Goal: Download file/media

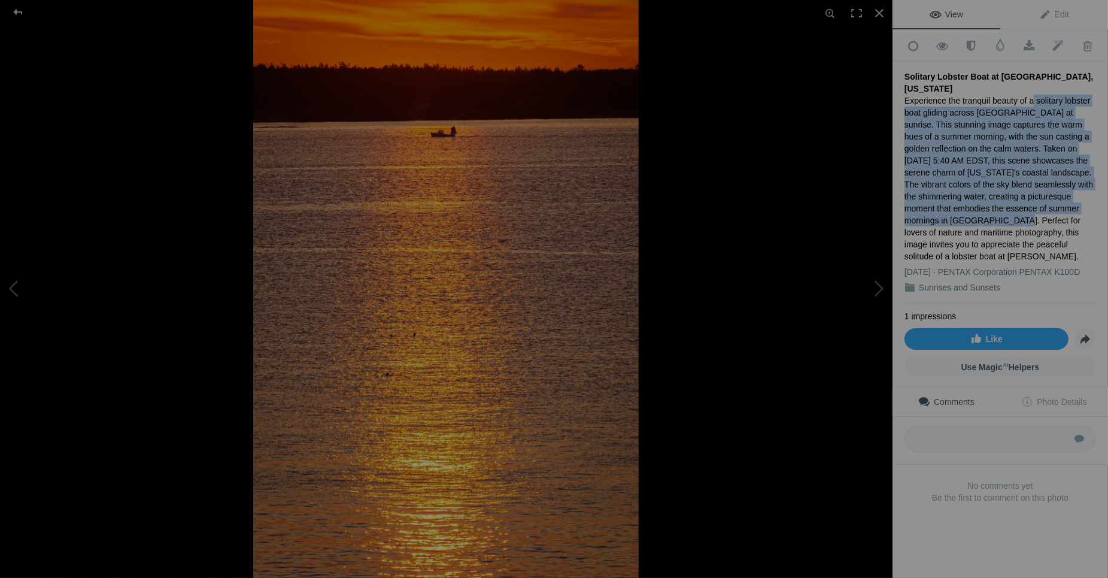
drag, startPoint x: 1023, startPoint y: 96, endPoint x: 954, endPoint y: 215, distance: 137.9
click at [954, 215] on div "Experience the tranquil beauty of a solitary lobster boat gliding across Sheeps…" at bounding box center [1001, 179] width 192 height 168
copy div "solitary lobster boat gliding across Sheepscot Bay at sunrise. This stunning im…"
click at [1023, 43] on span at bounding box center [1029, 46] width 29 height 12
click at [879, 11] on div at bounding box center [879, 13] width 26 height 26
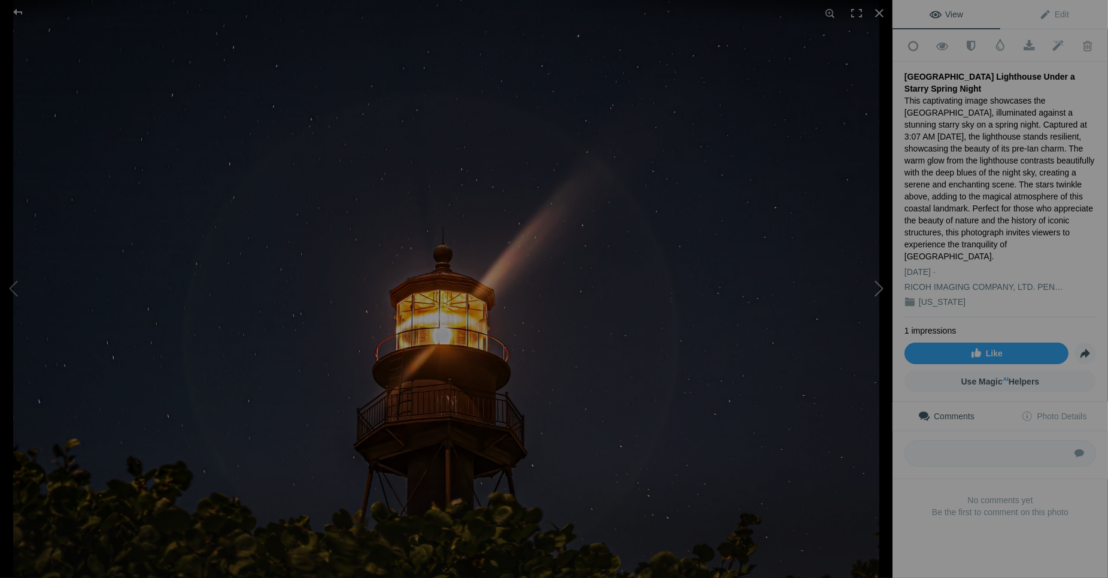
click at [872, 287] on button at bounding box center [848, 289] width 90 height 208
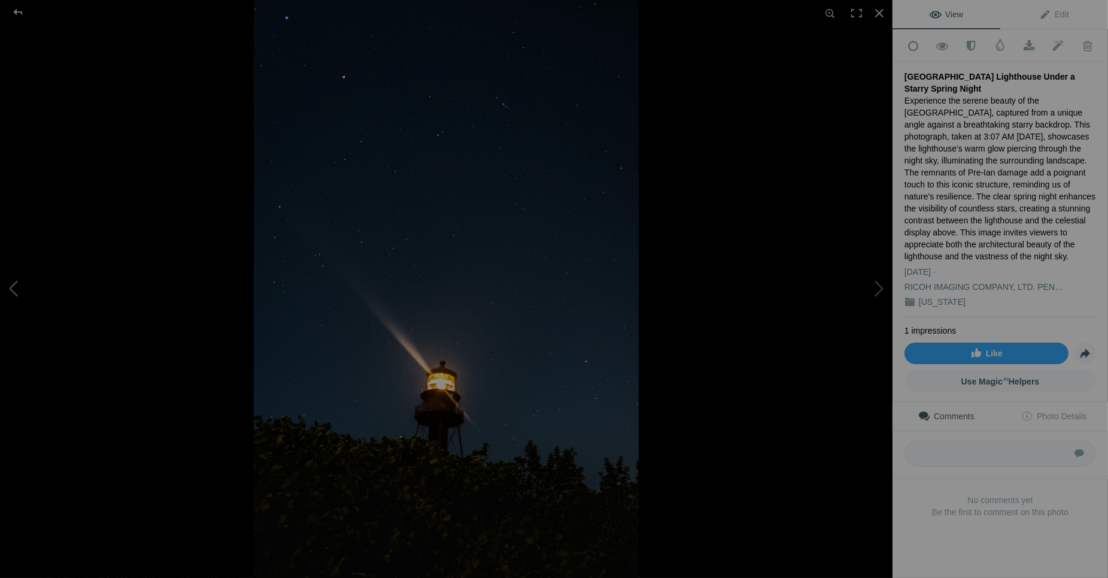
click at [8, 289] on button at bounding box center [45, 289] width 90 height 208
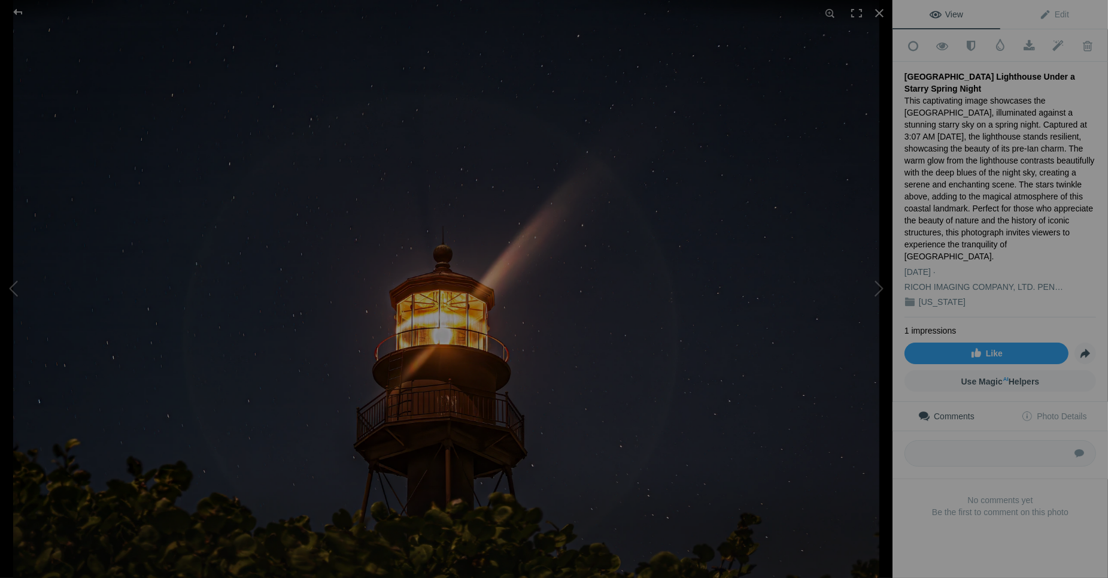
drag, startPoint x: 906, startPoint y: 74, endPoint x: 1064, endPoint y: 231, distance: 223.1
click at [1068, 238] on div "Sanibel Island Lighthouse Under a Starry Spring Night This captivating image sh…" at bounding box center [1001, 190] width 192 height 256
copy div "Sanibel Island Lighthouse Under a Starry Spring Night This captivating image sh…"
click at [1057, 411] on span "Photo Details" at bounding box center [1054, 416] width 65 height 10
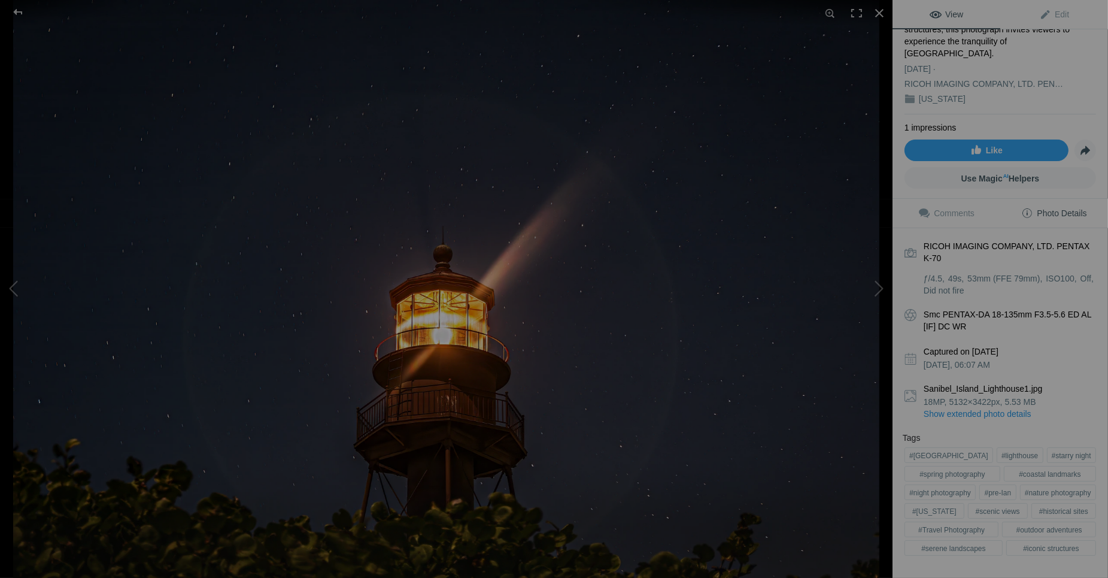
scroll to position [223, 0]
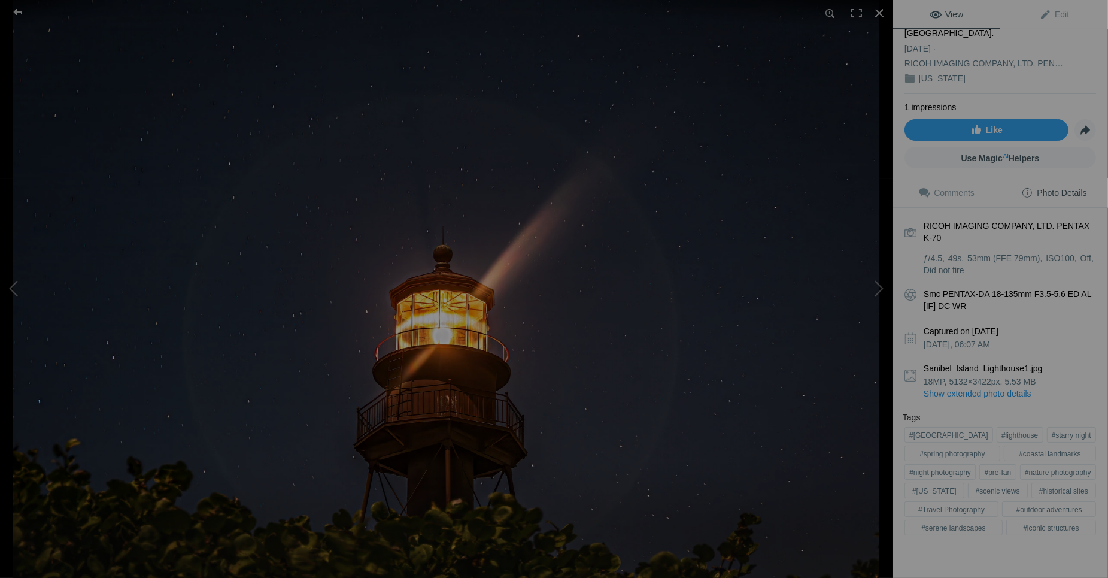
click at [960, 387] on link "Show extended photo details" at bounding box center [1010, 393] width 172 height 12
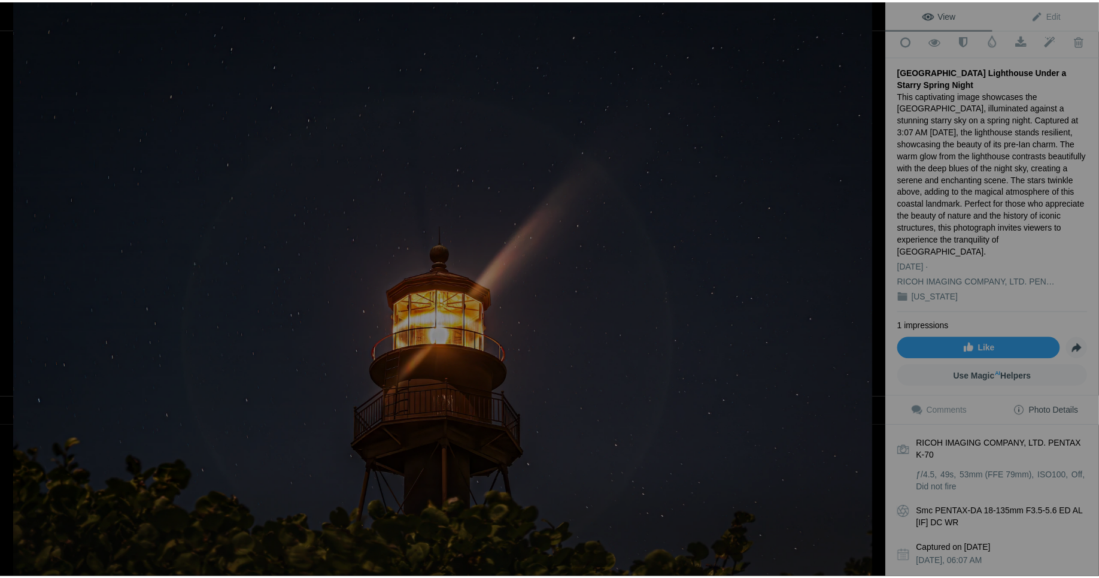
scroll to position [0, 0]
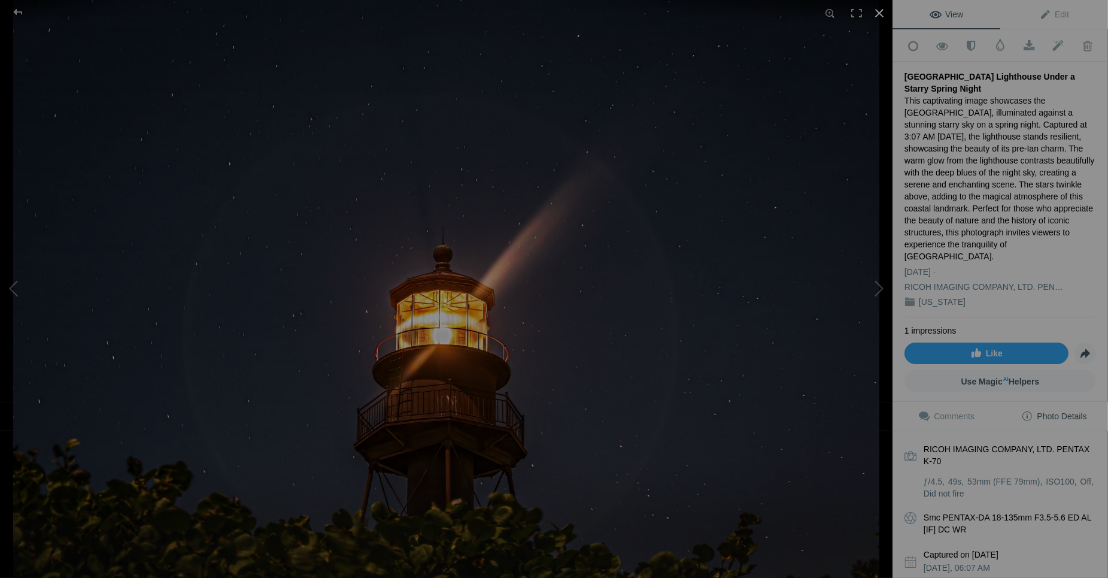
click at [883, 11] on div at bounding box center [879, 13] width 26 height 26
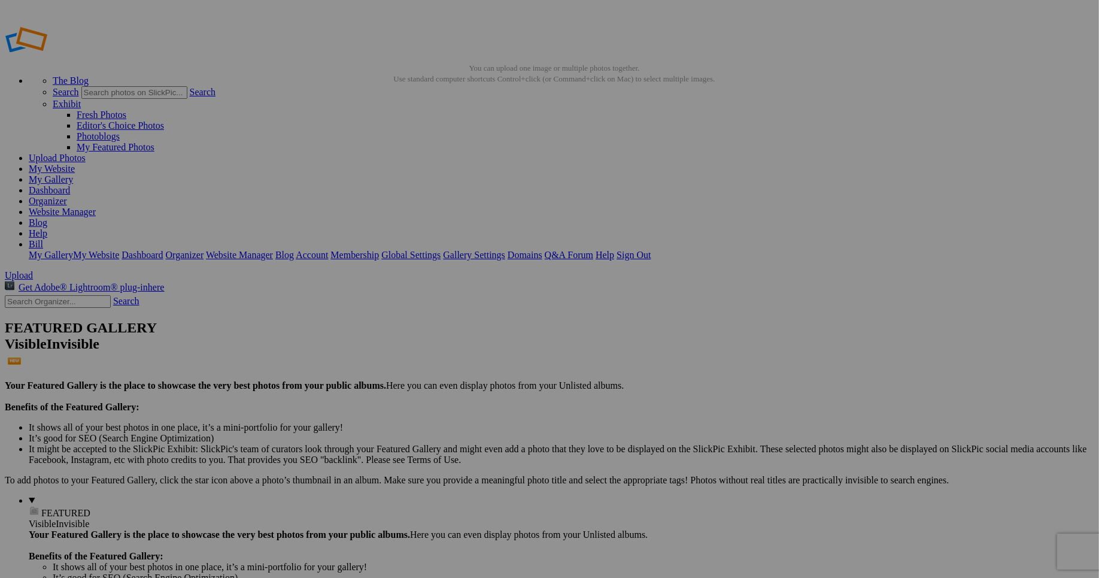
type input "<a href='https://www.slickpic.com/share/M-TjMOT-5MMIT2/albums/Florida/photo?vie…"
type input "https://cdn-share.slickpic.com/u/BillCiminelli/Florida/org/Serene+Summer+Mornin…"
type input "[URL=https://www.slickpic.com/share/M-TjMOT-5MMIT2/albums/Florida/photo?view=22…"
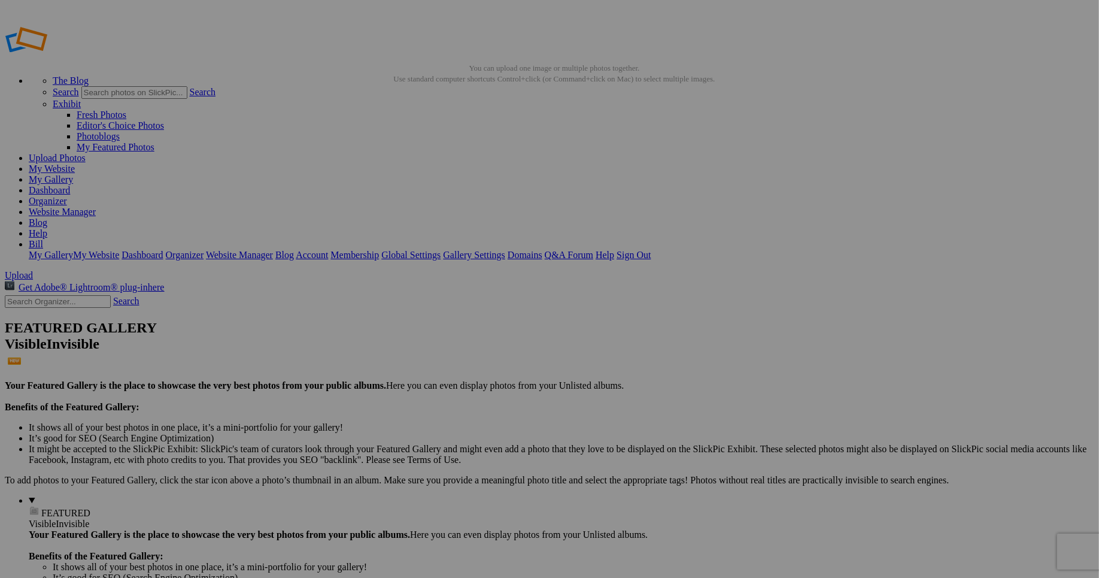
type input "<a href='https://www.slickpic.com/share/M-TjMOT-5MMIT2/albums/Florida/photo?vie…"
type input "https://cdn-share.slickpic.com/u/BillCiminelli/Florida/org/Pine+Island+Palm+Tre…"
type input "[URL=https://www.slickpic.com/share/M-TjMOT-5MMIT2/albums/Florida/photo?view=22…"
type input "<a href='https://www.slickpic.com/share/M-TjMOT-5MMIT2/albums/Florida/photo?vie…"
type input "https://cdn-share.slickpic.com/u/BillCiminelli/Florida/org/Dramatic+Mid-Day+Clo…"
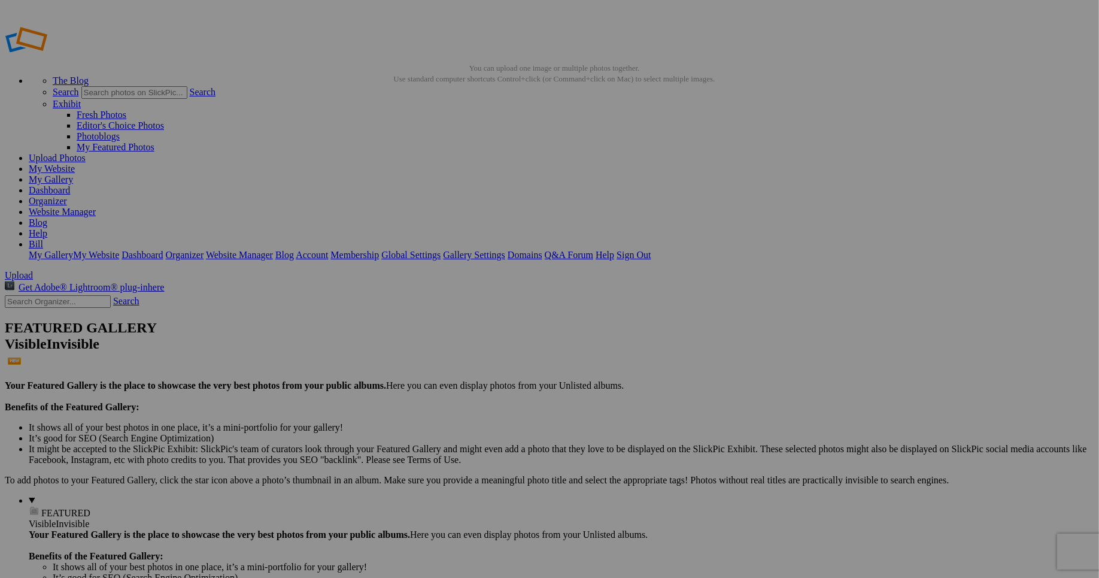
type input "[URL=https://www.slickpic.com/share/M-TjMOT-5MMIT2/albums/Florida/photo?view=22…"
type input "<a href='https://www.slickpic.com/share/M-TjMOT-5MMIT2/albums/Florida/photo?vie…"
type input "https://cdn-share.slickpic.com/u/BillCiminelli/Florida/org/Cattle+Cooling+Off+i…"
type input "[URL=https://www.slickpic.com/share/M-TjMOT-5MMIT2/albums/Florida/photo?view=22…"
type input "<a href='https://www.slickpic.com/share/M-TjMOT-5MMIT2/albums/Florida/photo?vie…"
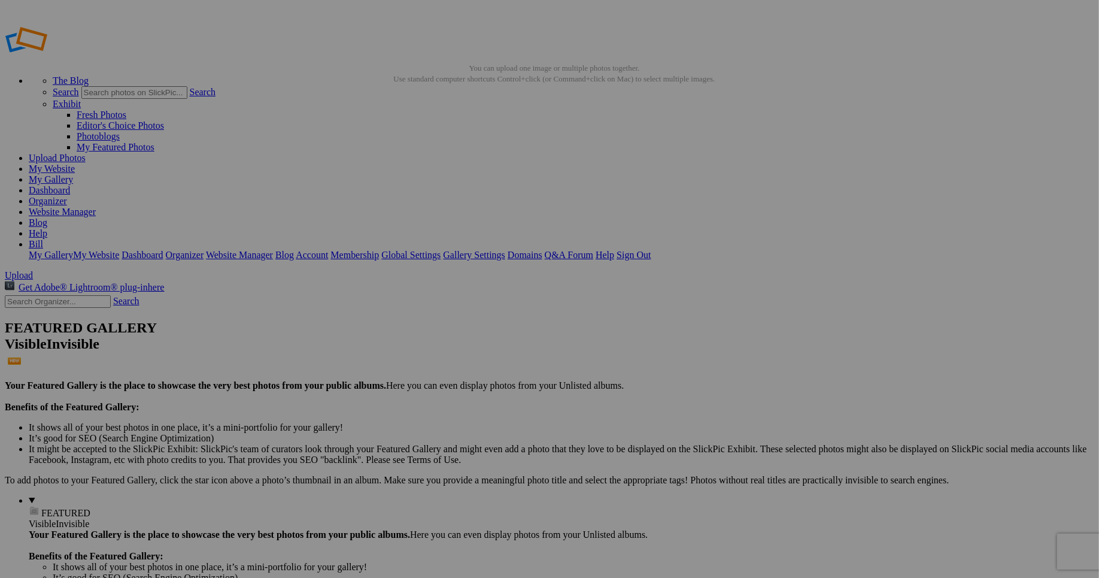
type input "https://cdn-share.slickpic.com/u/BillCiminelli/Florida/org/Tranquil+Summer+Morn…"
type input "[URL=https://www.slickpic.com/share/M-TjMOT-5MMIT2/albums/Florida/photo?view=22…"
type input "<a href='https://www.slickpic.com/share/M-TjMOT-5MMIT2/albums/Florida/photo?vie…"
type input "https://cdn-share.slickpic.com/u/BillCiminelli/Florida/org/Sanibel+Island+Light…"
type input "[URL=https://www.slickpic.com/share/M-TjMOT-5MMIT2/albums/Florida/photo?view=22…"
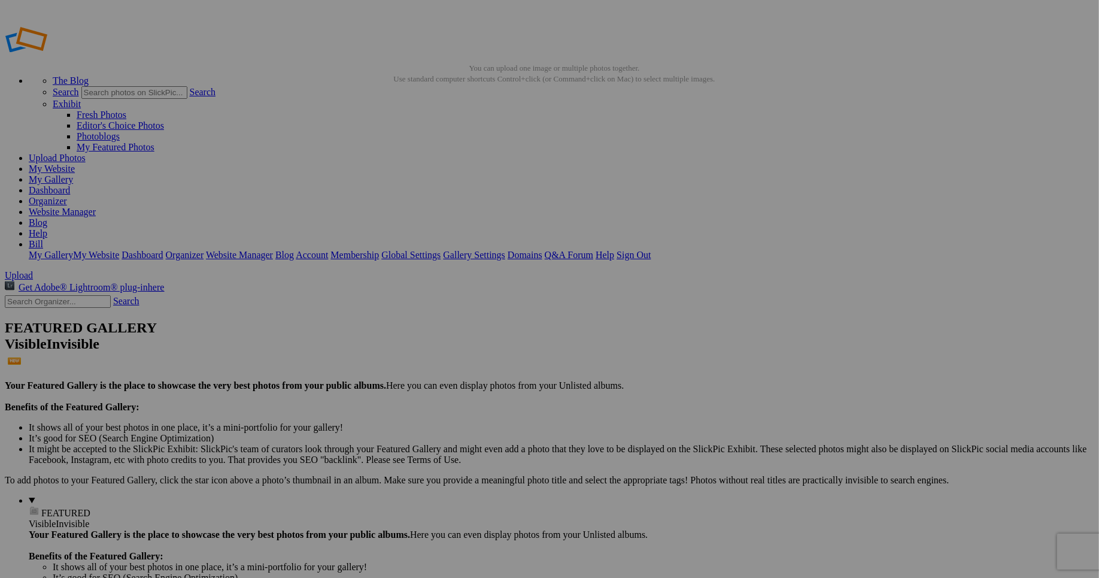
type input "<a href='https://www.slickpic.com/share/M-TjMOT-5MMIT2/albums/Florida/photo?vie…"
type input "https://cdn-share.slickpic.com/u/BillCiminelli/Florida/org/Tropical+Holiday+Tre…"
type input "[URL=https://www.slickpic.com/share/M-TjMOT-5MMIT2/albums/Florida/photo?view=22…"
type input "<a href='https://www.slickpic.com/share/M-TjMOT-5MMIT2/albums/Florida/photo?vie…"
type input "https://cdn-share.slickpic.com/u/BillCiminelli/Florida/org/Solitary+Tree+Trunk+…"
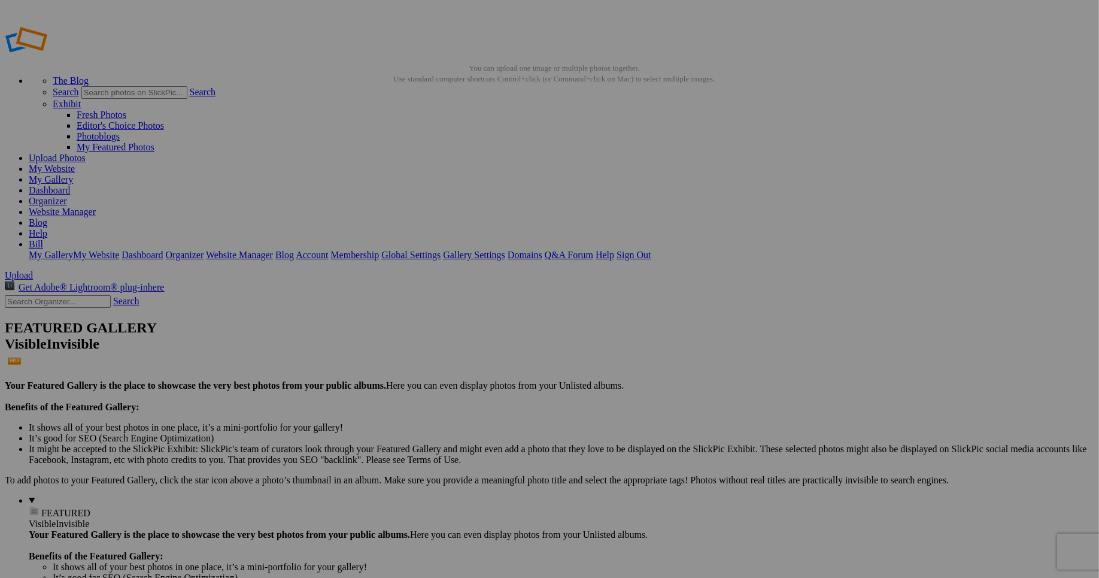
type input "[URL=https://www.slickpic.com/share/M-TjMOT-5MMIT2/albums/Florida/photo?view=22…"
type input "<a href='https://www.slickpic.com/share/M-TjMOT-5MMIT2/albums/Florida/photo?vie…"
type input "https://cdn-share.slickpic.com/u/BillCiminelli/Florida/org/Aftermath+of+Hurrica…"
type input "[URL=https://www.slickpic.com/share/M-TjMOT-5MMIT2/albums/Florida/photo?view=22…"
type input "<a href='https://www.slickpic.com/share/M-TjMOT-5MMIT2/albums/Florida/photo?vie…"
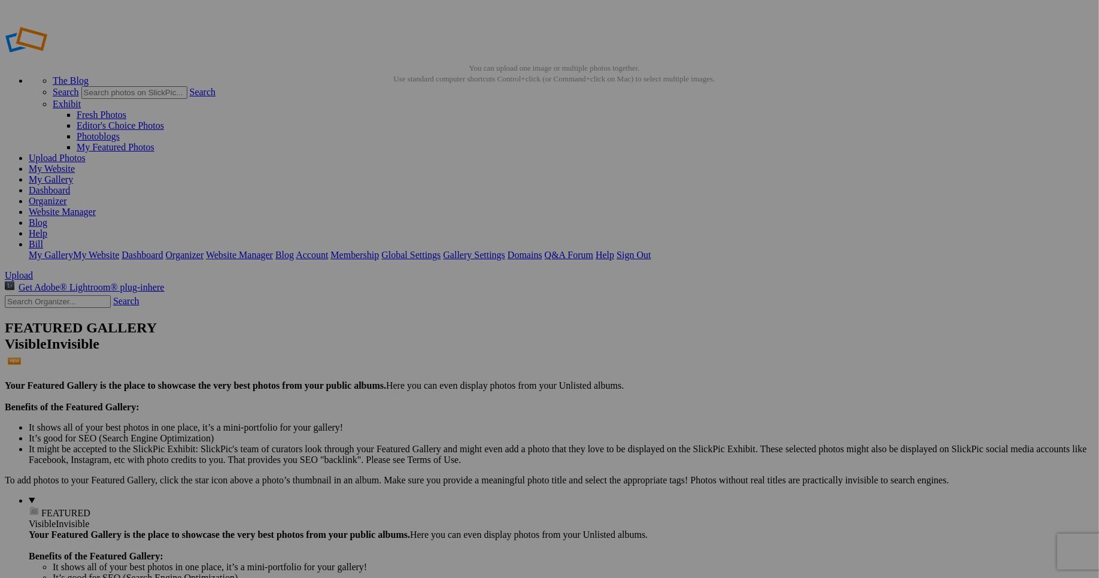
type input "https://cdn-share.slickpic.com/u/BillCiminelli/Florida/org/Aftermath+of+Hurrica…"
type input "[URL=https://www.slickpic.com/share/M-TjMOT-5MMIT2/albums/Florida/photo?view=22…"
type input "<a href='https://www.slickpic.com/share/M-TjMOT-5MMIT2/albums/Florida/photo?vie…"
type input "https://cdn-share.slickpic.com/u/BillCiminelli/Florida/org/Great+White+Egret+Re…"
type input "[URL=https://www.slickpic.com/share/M-TjMOT-5MMIT2/albums/Florida/photo?view=22…"
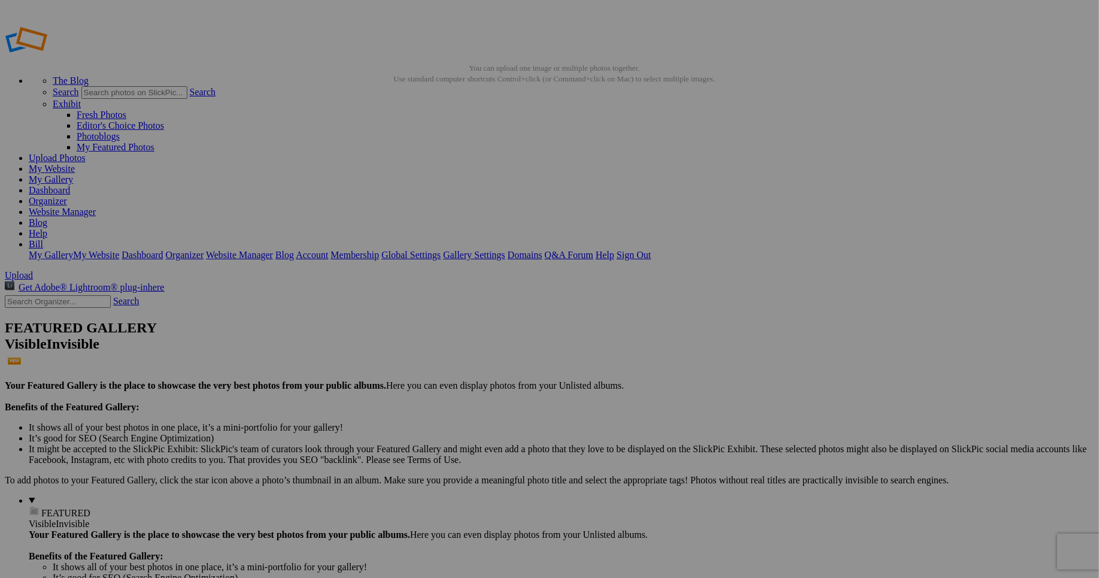
type input "<a href='https://www.slickpic.com/share/M-TjMOT-5MMIT2/albums/Florida/photo?vie…"
type input "https://cdn-share.slickpic.com/u/BillCiminelli/Florida/org/Immature+Yellow-Crow…"
type input "[URL=https://www.slickpic.com/share/M-TjMOT-5MMIT2/albums/Florida/photo?view=22…"
type input "<a href='https://www.slickpic.com/share/M-TjMOT-5MMIT2/albums/Florida/photo?vie…"
type input "https://cdn-share.slickpic.com/u/BillCiminelli/Florida/org/Tranquil+Interior+of…"
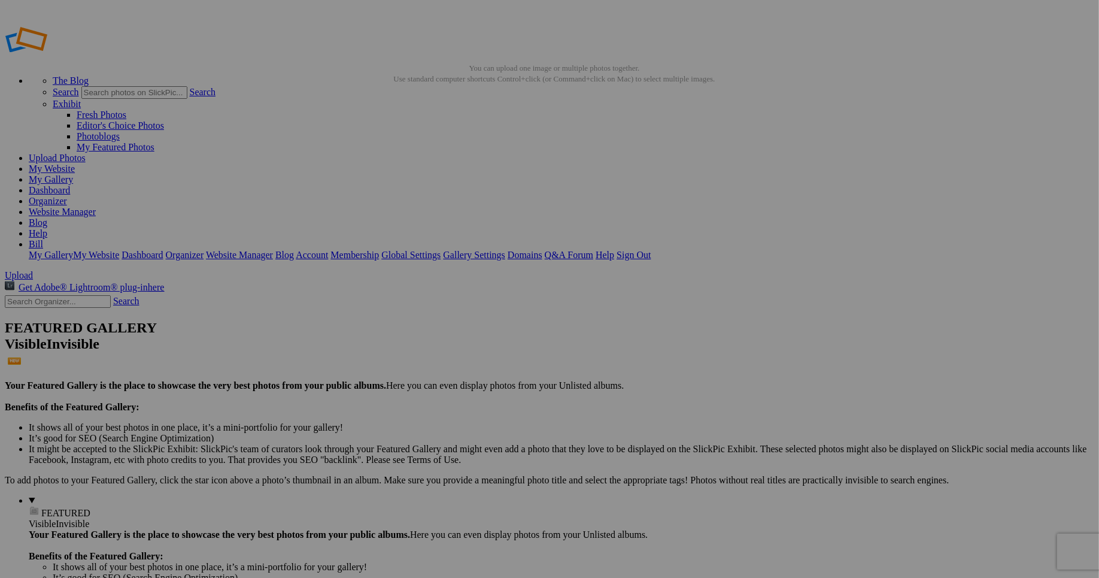
type input "[URL=https://www.slickpic.com/share/M-TjMOT-5MMIT2/albums/Florida/photo?view=22…"
type input "<a href='https://www.slickpic.com/share/M-TjMOT-5MMIT2/albums/Florida/photo?vie…"
type input "https://cdn-share.slickpic.com/u/BillCiminelli/Florida/org/Stunning+Crepuscular…"
type input "[URL=https://www.slickpic.com/share/M-TjMOT-5MMIT2/albums/Florida/photo?view=22…"
type input "<a href='https://www.slickpic.com/share/M-TjMOT-5MMIT2/albums/Florida/photo?vie…"
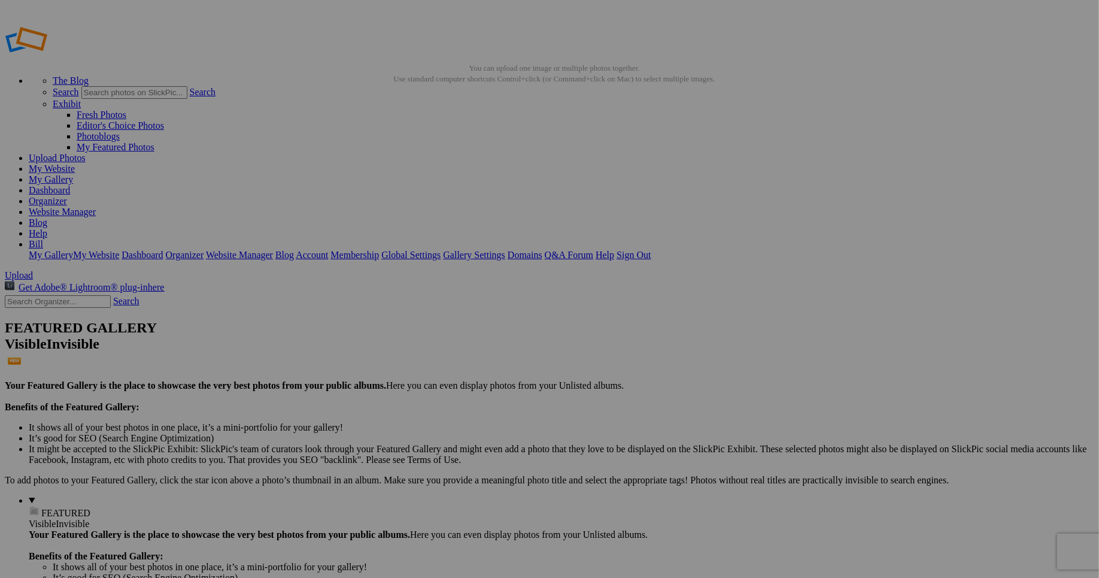
type input "https://cdn-share.slickpic.com/u/BillCiminelli/Florida/org/Dramatic+Waterspout+…"
type input "[URL=https://www.slickpic.com/share/M-TjMOT-5MMIT2/albums/Florida/photo?view=22…"
type input "<a href='https://www.slickpic.com/share/M-TjMOT-5MMIT2/albums/Florida/photo?vie…"
type input "https://cdn-share.slickpic.com/u/BillCiminelli/Florida/org/Spectacular+4th+of+J…"
type input "[URL=https://www.slickpic.com/share/M-TjMOT-5MMIT2/albums/Florida/photo?view=22…"
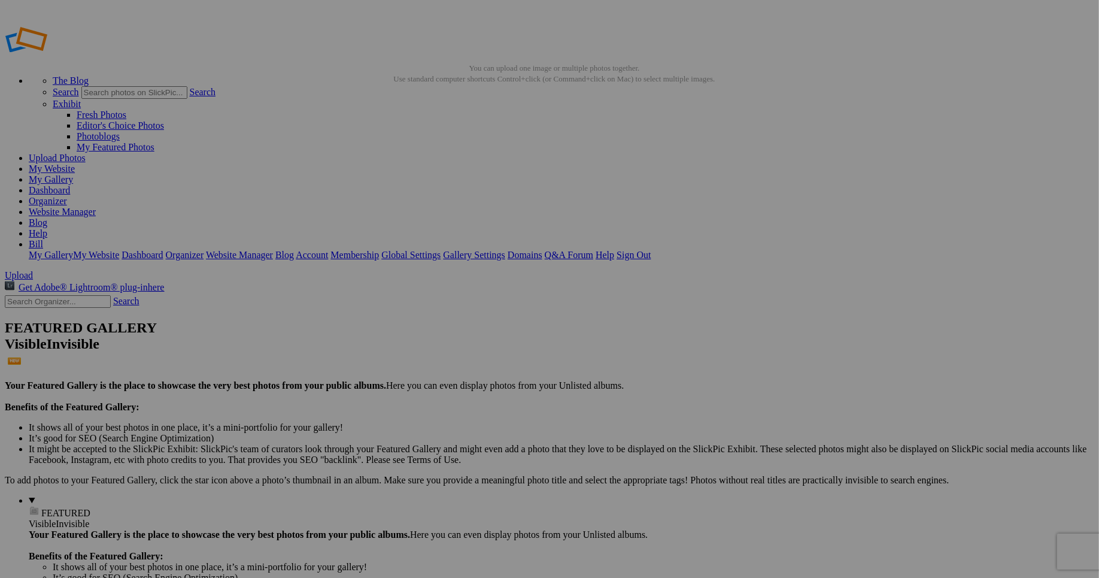
type input "<a href='https://www.slickpic.com/share/M-TjMOT-5MMIT2/albums/Florida/photo?vie…"
type input "https://cdn-share.slickpic.com/u/BillCiminelli/Florida/org/Sanibel+Island+Light…"
type input "[URL=https://www.slickpic.com/share/M-TjMOT-5MMIT2/albums/Florida/photo?view=22…"
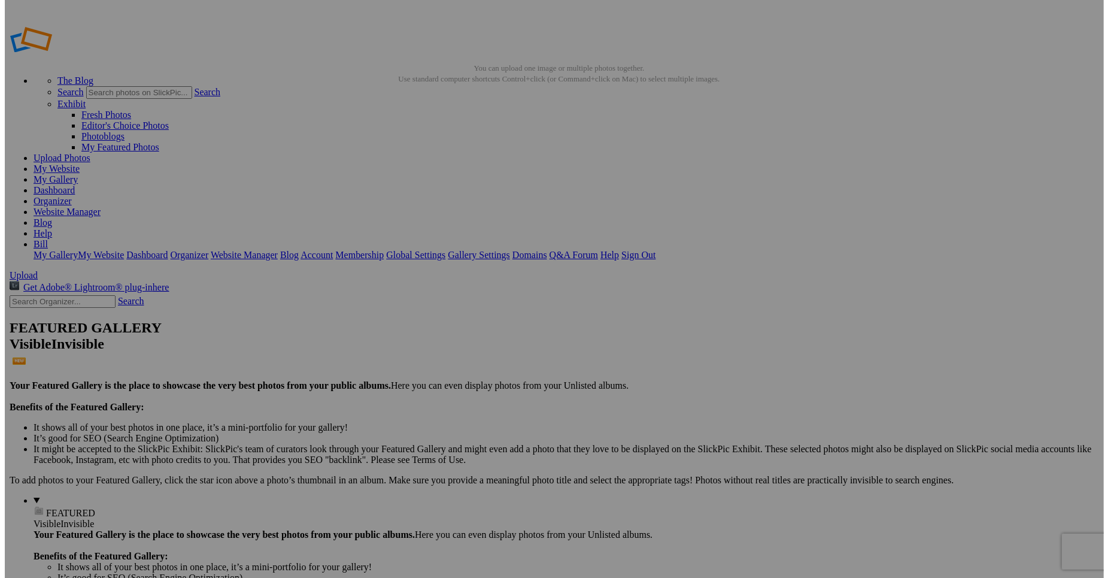
scroll to position [69, 0]
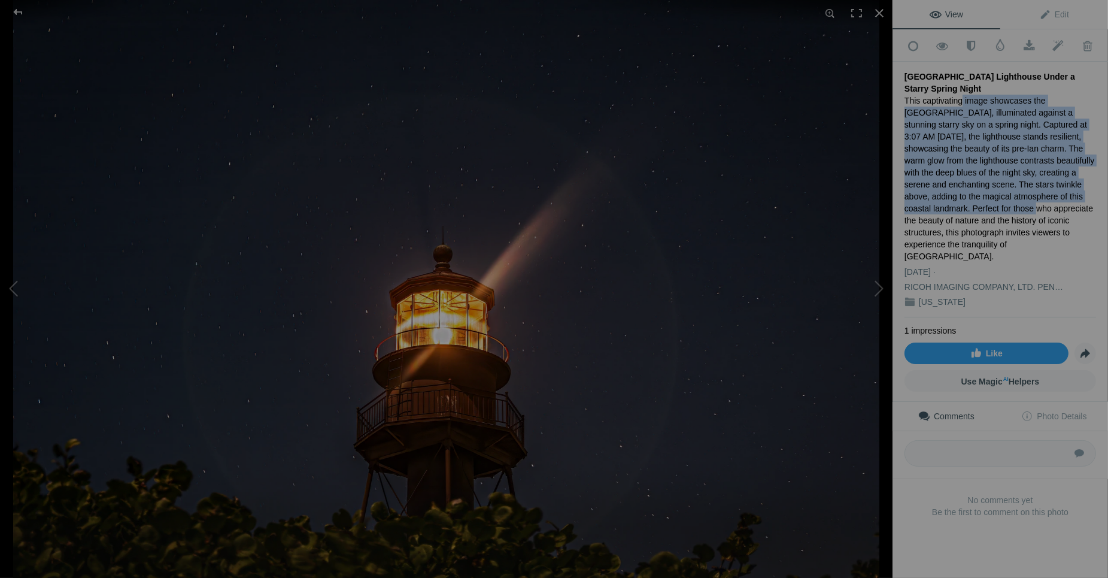
drag, startPoint x: 960, startPoint y: 96, endPoint x: 965, endPoint y: 205, distance: 109.1
click at [965, 205] on div "This captivating image showcases the Sanibel Island Lighthouse, illuminated aga…" at bounding box center [1001, 179] width 192 height 168
copy div "image showcases the Sanibel Island Lighthouse, illuminated against a stunning s…"
